Goal: Task Accomplishment & Management: Manage account settings

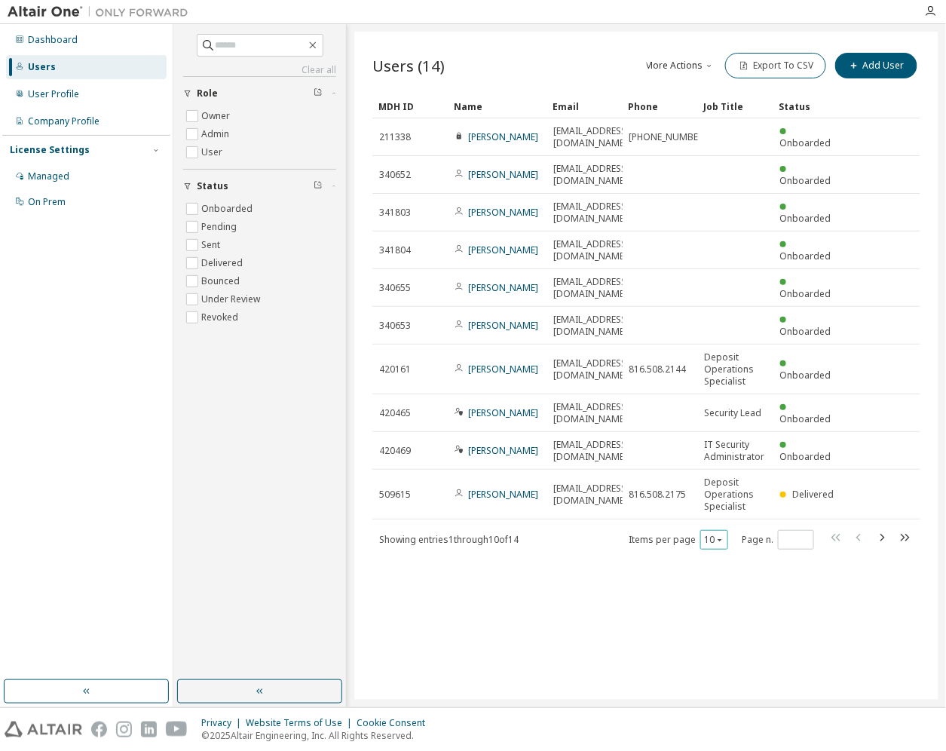
click at [718, 534] on button "10" at bounding box center [714, 540] width 20 height 12
click at [728, 524] on div "30" at bounding box center [761, 523] width 121 height 18
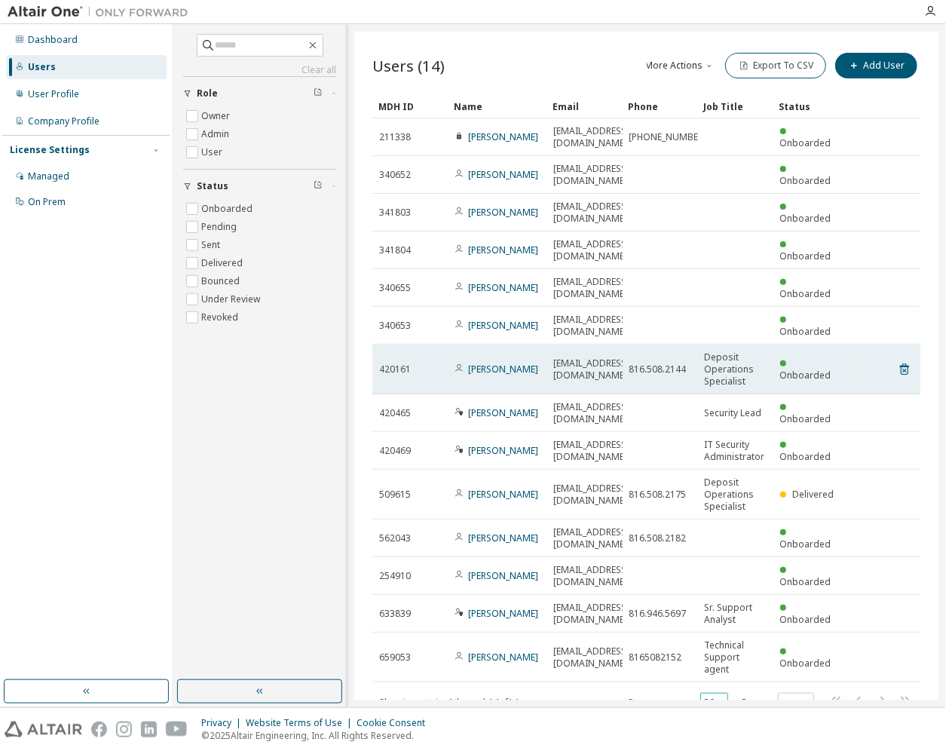
type button "30"
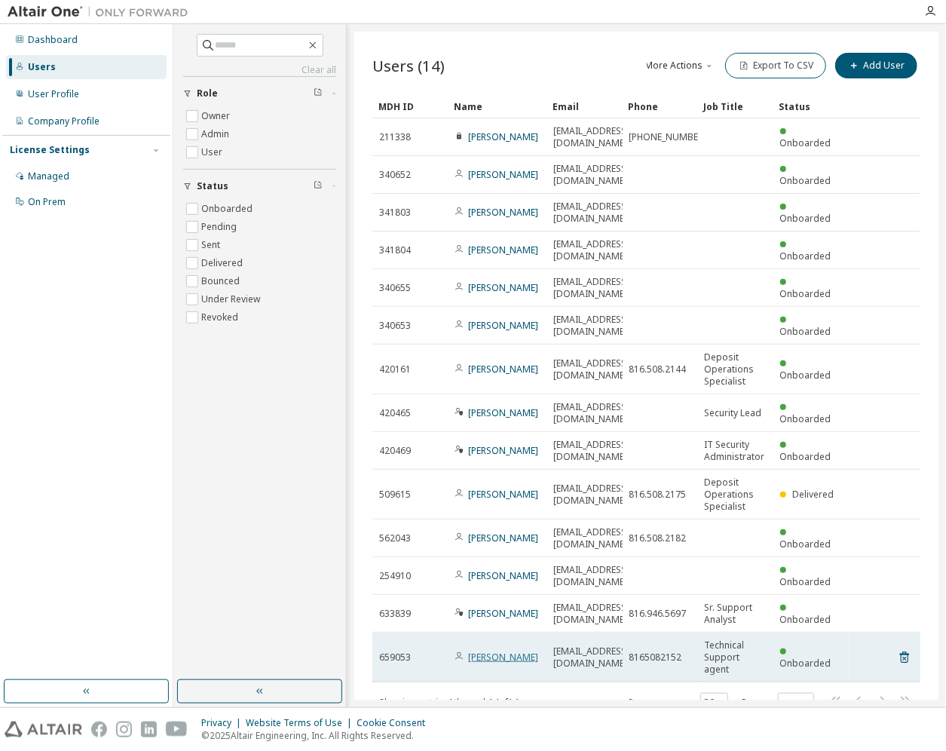
click at [490, 651] on link "[PERSON_NAME]" at bounding box center [503, 657] width 70 height 13
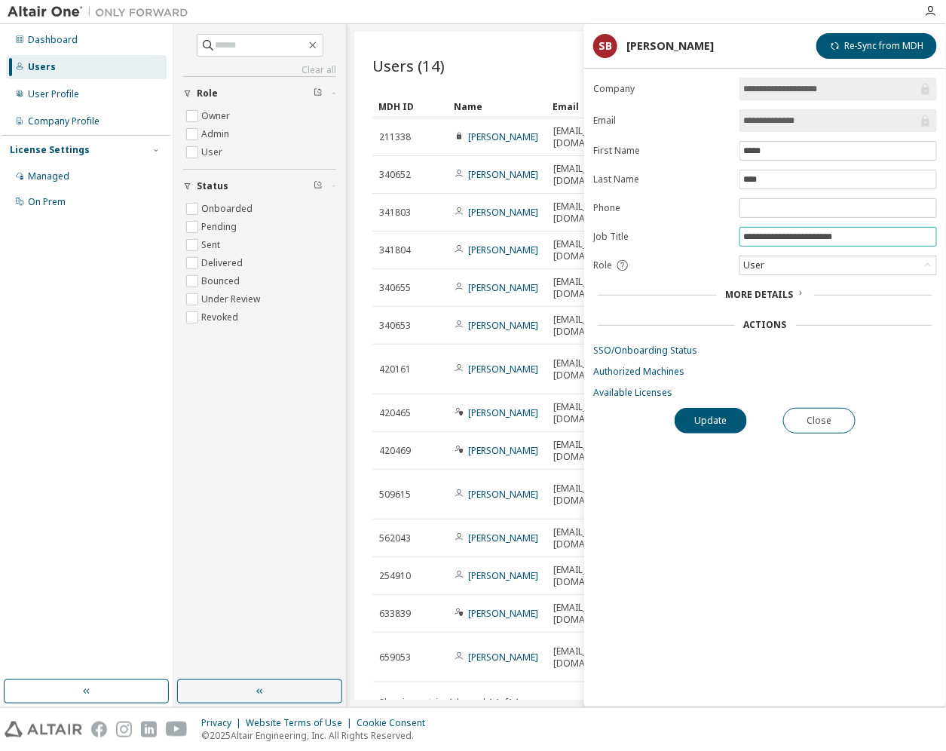
click at [866, 232] on input "**********" at bounding box center [838, 237] width 190 height 12
click at [816, 264] on div "User" at bounding box center [838, 265] width 196 height 18
click at [815, 264] on div "User" at bounding box center [838, 265] width 196 height 18
click at [443, 345] on td "420161" at bounding box center [409, 370] width 75 height 50
click at [826, 411] on button "Close" at bounding box center [819, 421] width 72 height 26
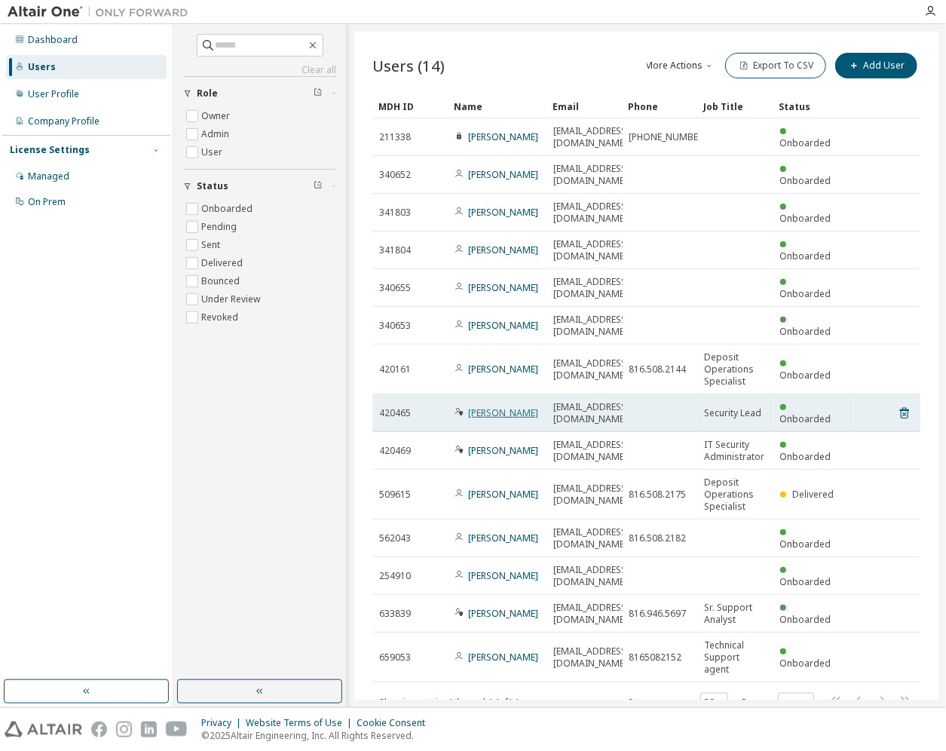
click at [507, 406] on link "[PERSON_NAME]" at bounding box center [503, 412] width 70 height 13
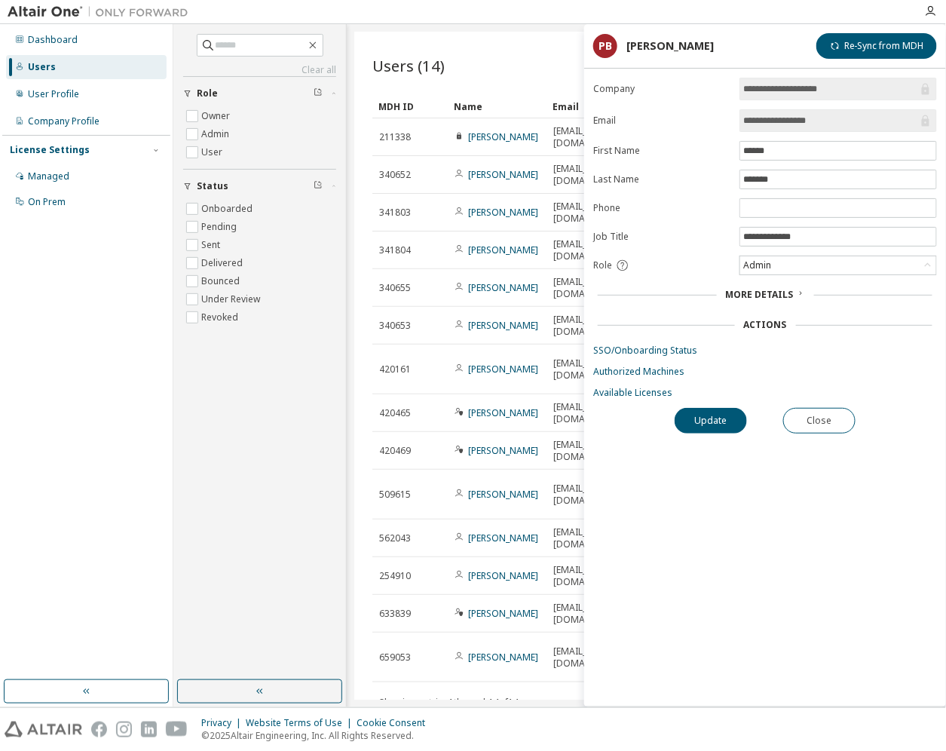
click at [427, 658] on div "Users (14) More Actions Import From CSV Export To CSV Add User Clear Load Save …" at bounding box center [646, 366] width 584 height 668
click at [823, 426] on button "Close" at bounding box center [819, 421] width 72 height 26
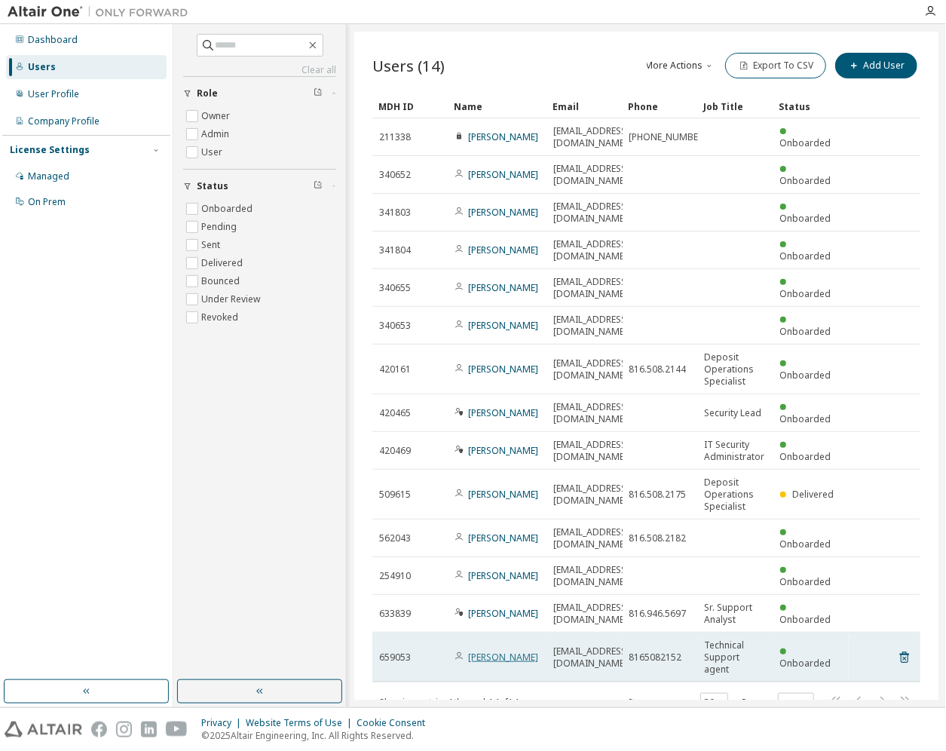
click at [497, 651] on link "[PERSON_NAME]" at bounding box center [503, 657] width 70 height 13
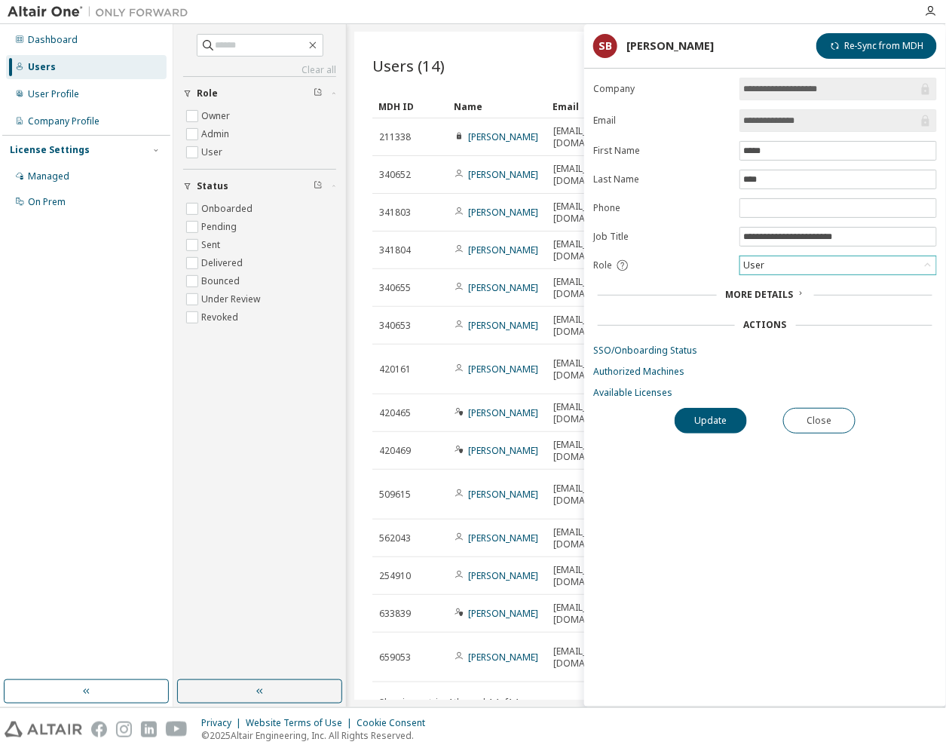
click at [815, 263] on div "User" at bounding box center [838, 265] width 196 height 18
click at [796, 286] on li "Admin" at bounding box center [837, 282] width 193 height 20
click at [724, 426] on button "Update" at bounding box center [711, 421] width 72 height 26
click at [806, 417] on button "Close" at bounding box center [819, 421] width 72 height 26
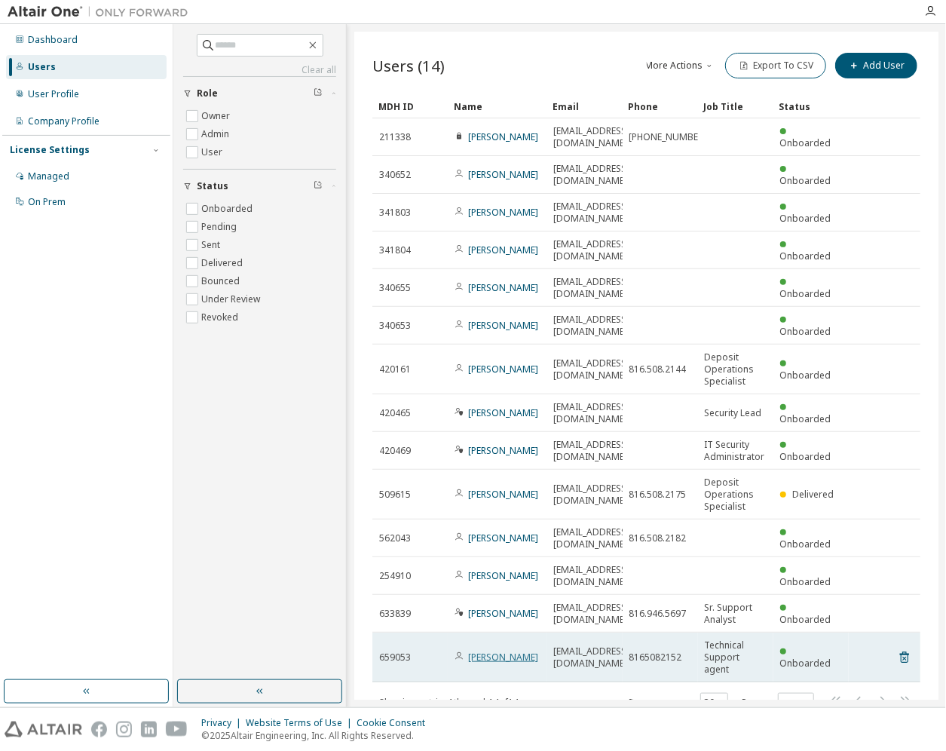
click at [484, 651] on link "[PERSON_NAME]" at bounding box center [503, 657] width 70 height 13
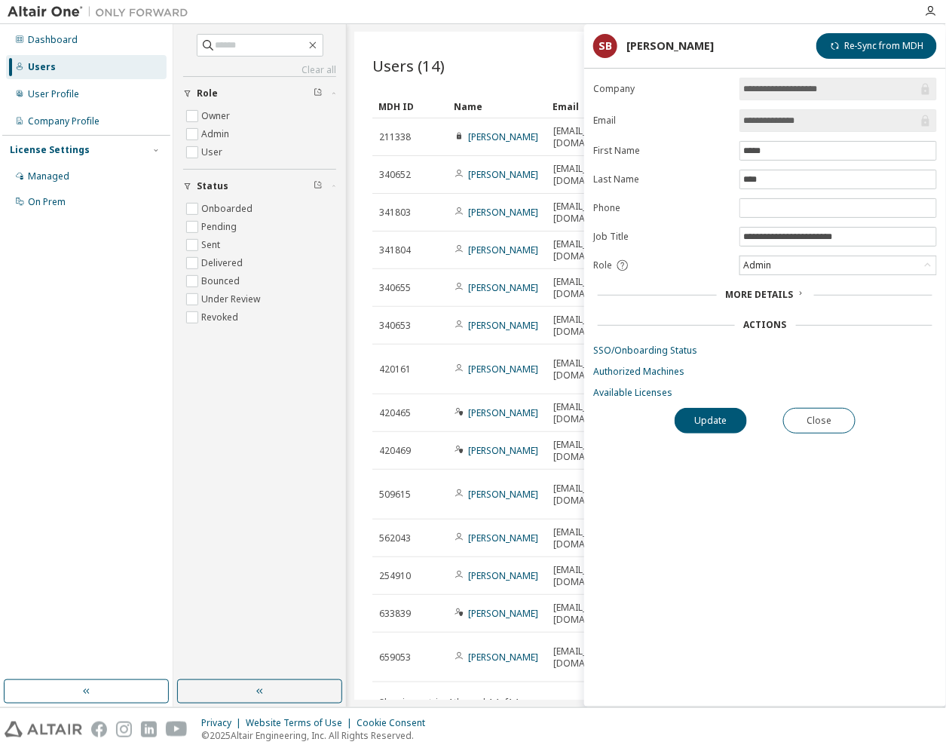
click at [476, 627] on div "Users (14) More Actions Import From CSV Export To CSV Add User Clear Load Save …" at bounding box center [646, 366] width 584 height 668
click at [803, 412] on button "Close" at bounding box center [819, 421] width 72 height 26
